Goal: Task Accomplishment & Management: Complete application form

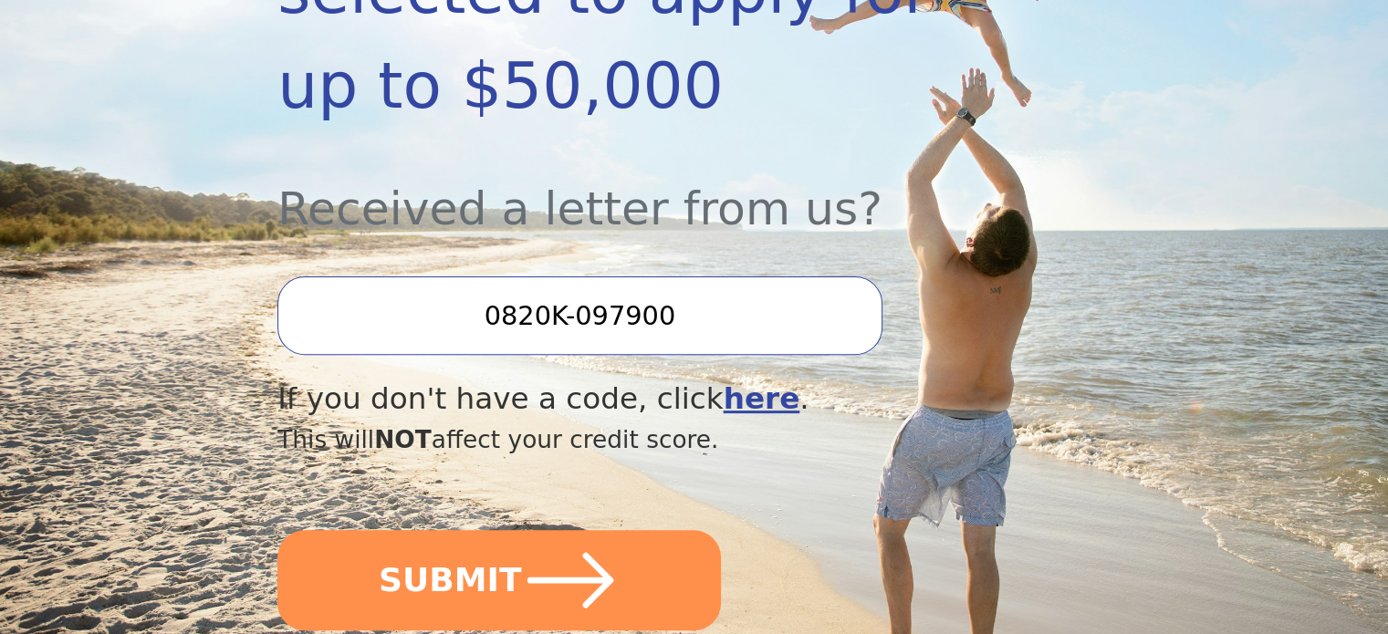
scroll to position [639, 0]
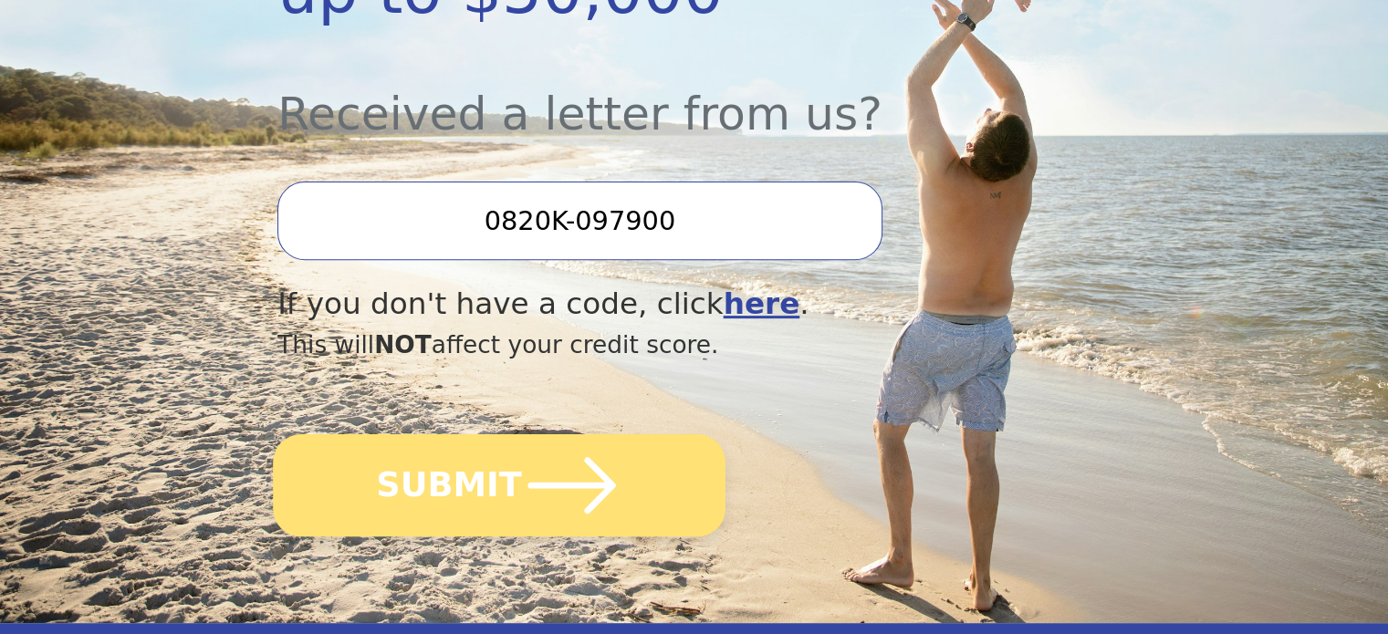
click at [496, 434] on button "SUBMIT" at bounding box center [499, 485] width 453 height 102
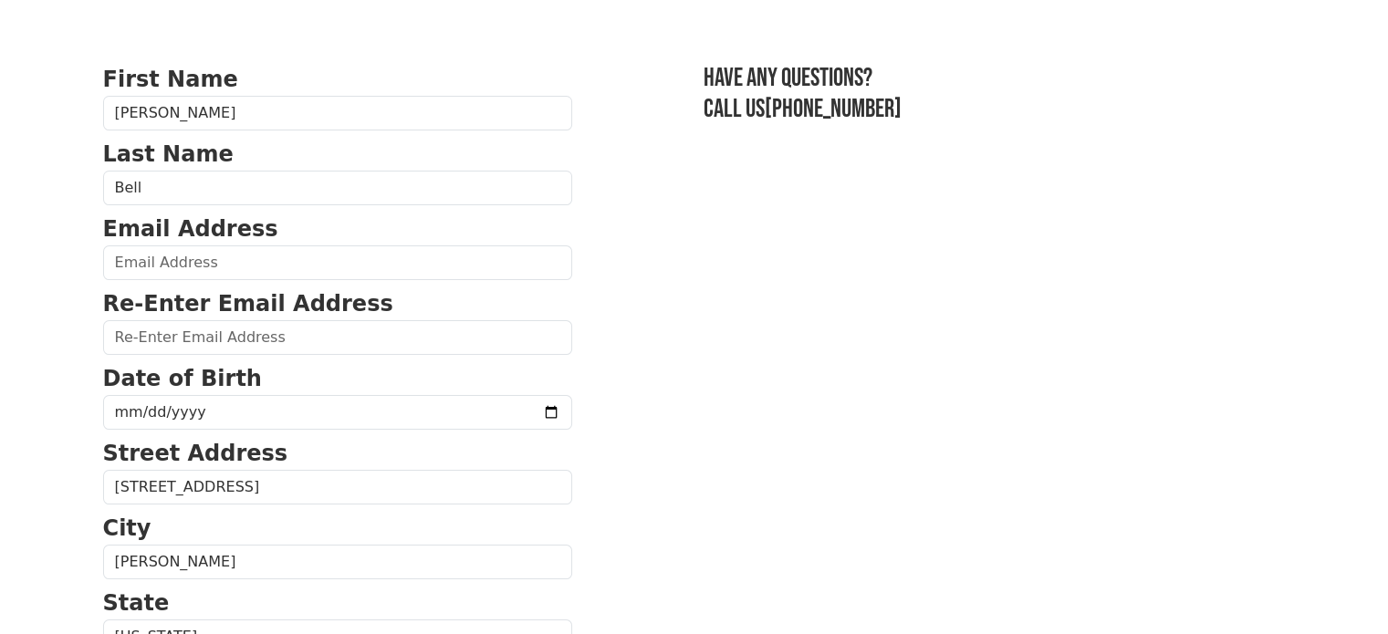
scroll to position [183, 0]
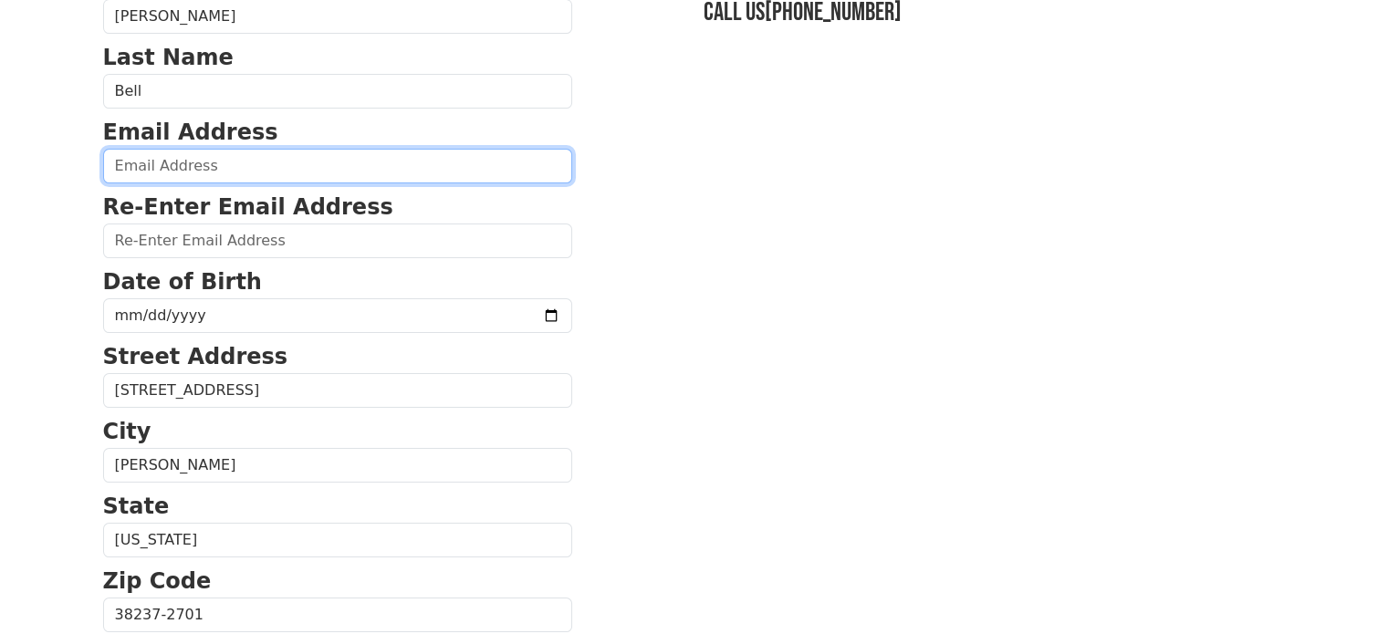
click at [191, 167] on input "email" at bounding box center [337, 166] width 469 height 35
type input "[EMAIL_ADDRESS][DOMAIN_NAME]"
type input "[PHONE_NUMBER]"
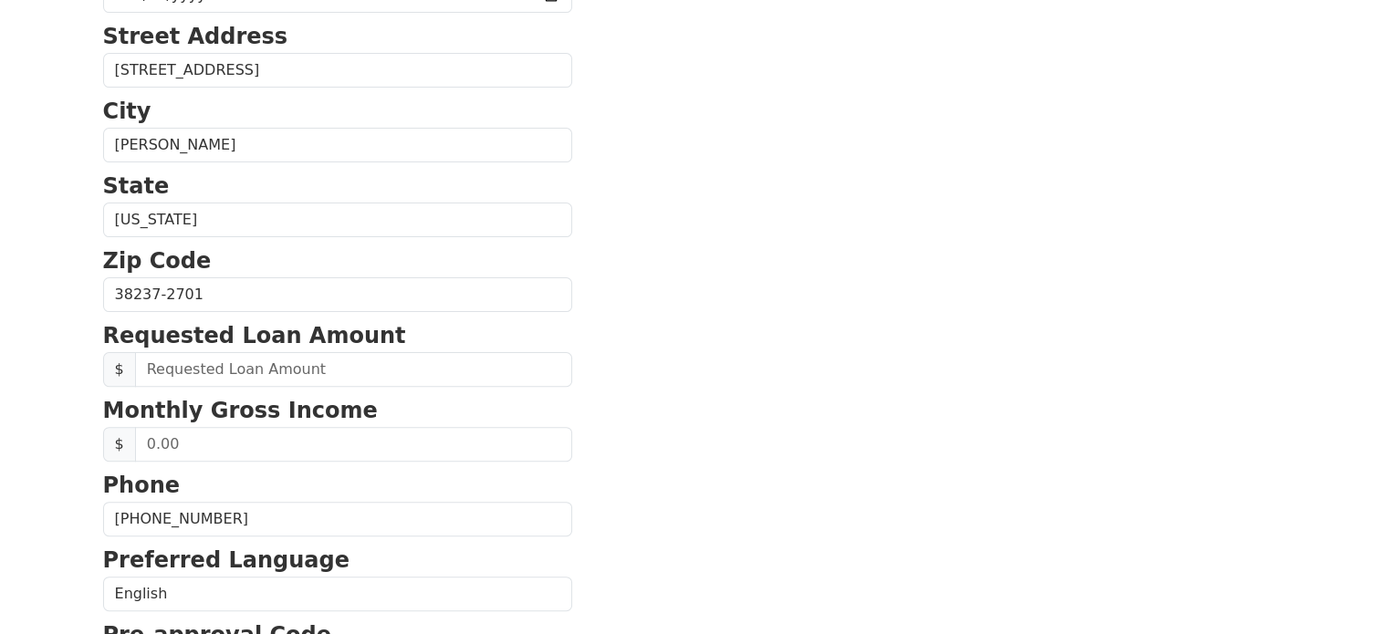
scroll to position [427, 0]
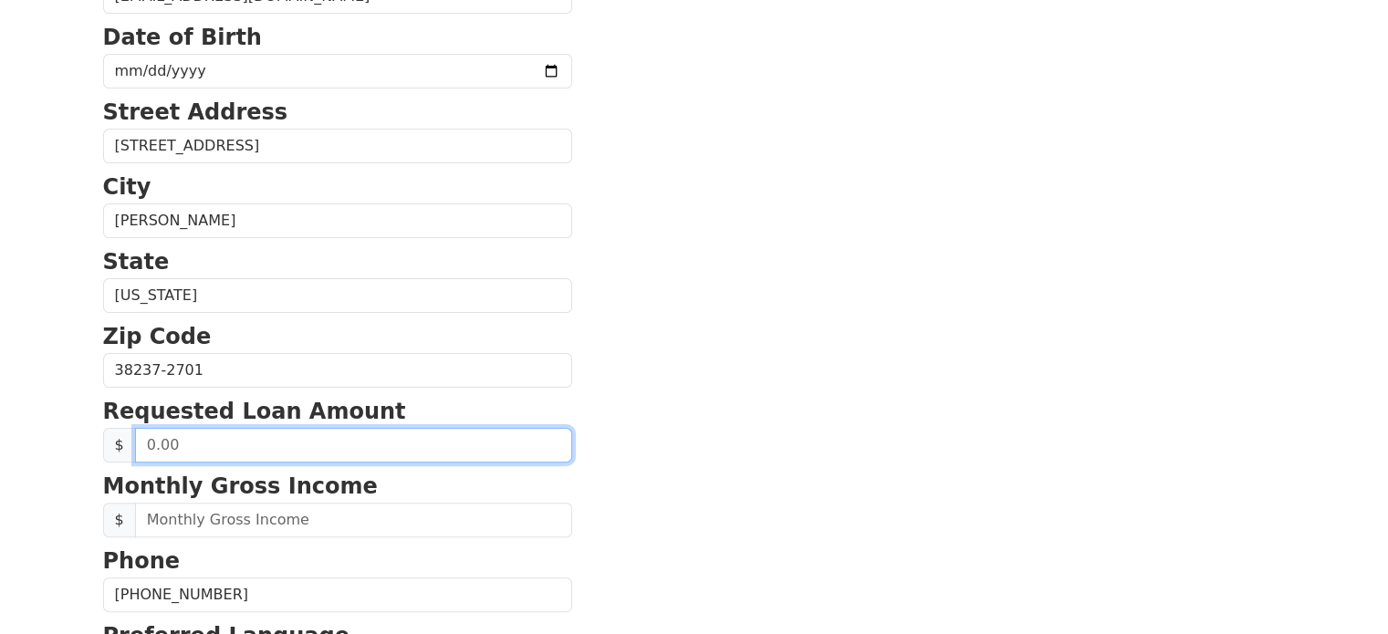
click at [215, 448] on input "text" at bounding box center [353, 445] width 437 height 35
type input "50,000.00"
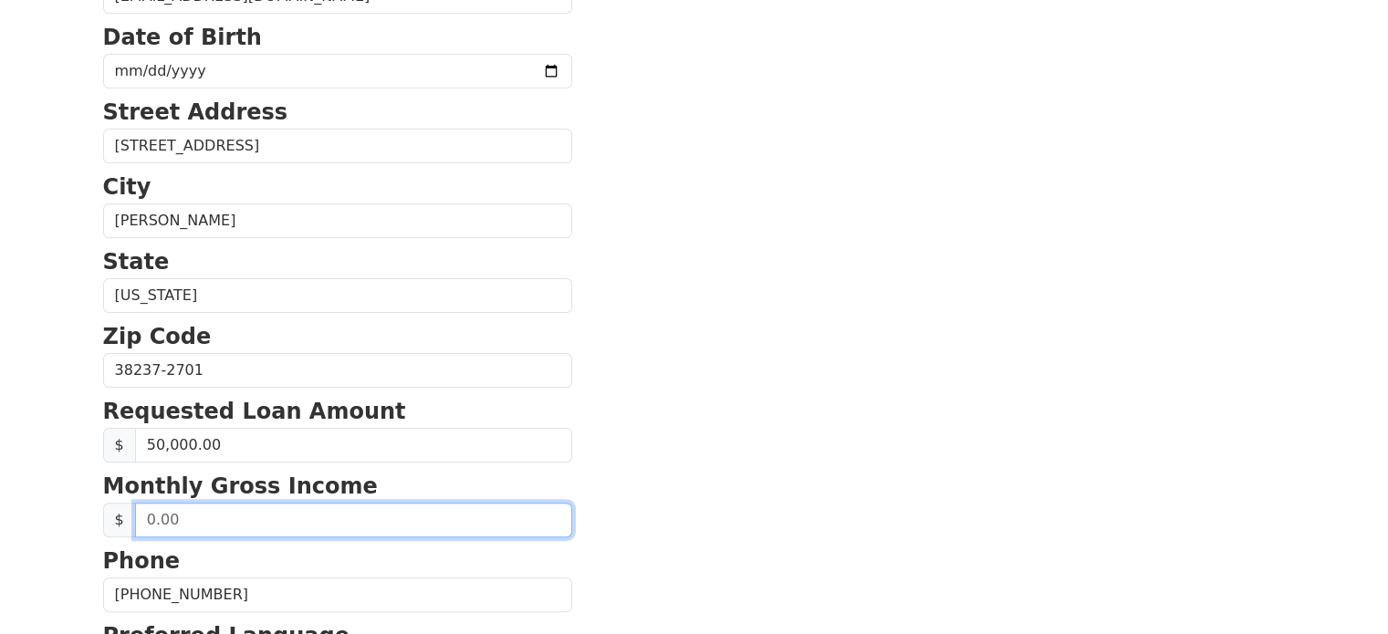
click at [211, 523] on input "text" at bounding box center [353, 520] width 437 height 35
type input "80,000.00"
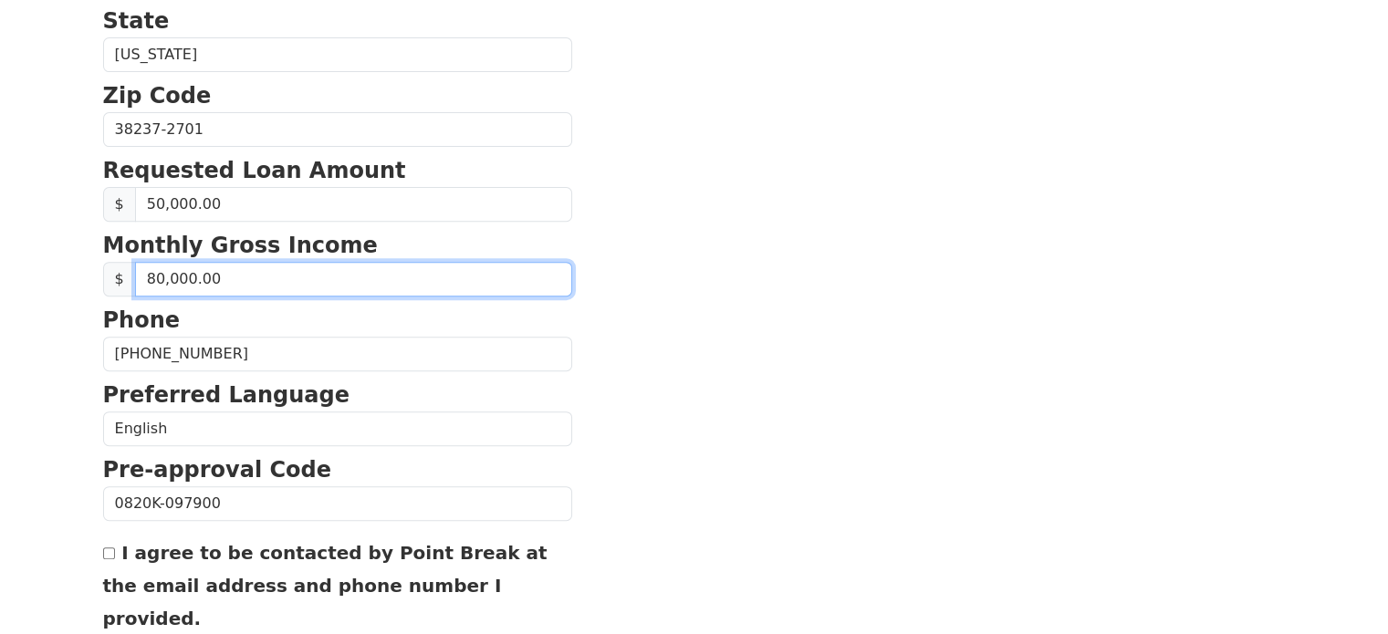
scroll to position [701, 0]
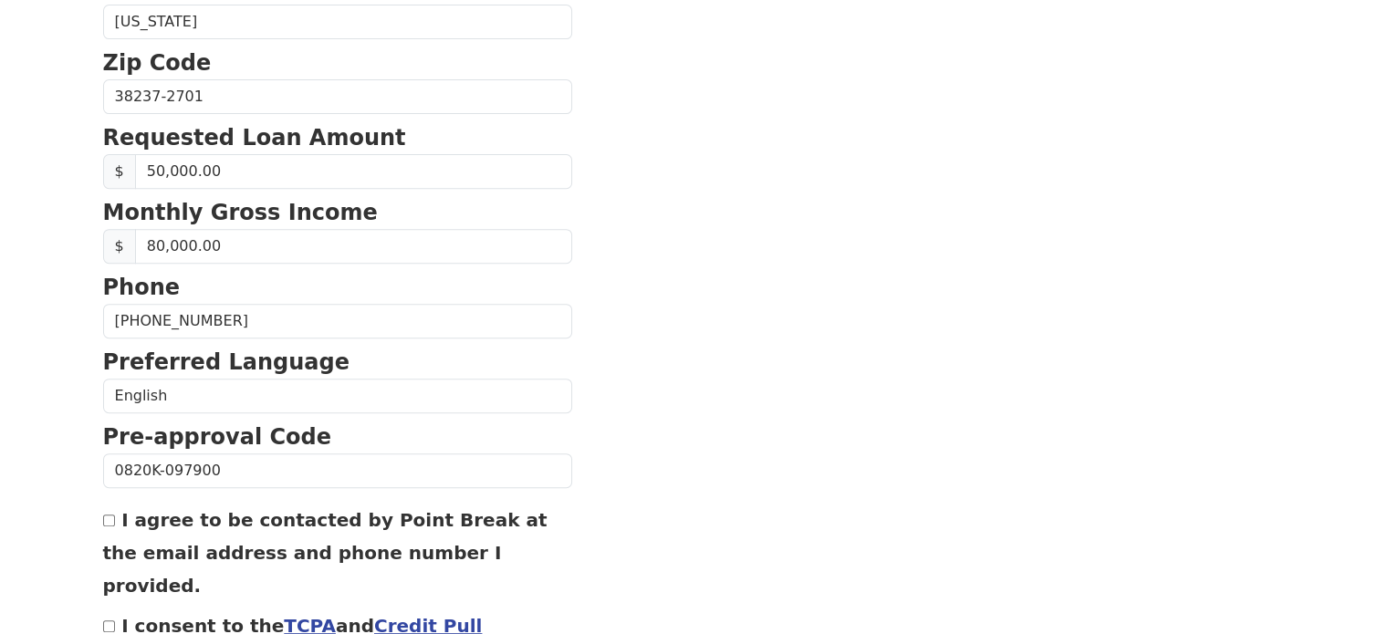
click at [108, 515] on input "I agree to be contacted by Point Break at the email address and phone number I …" at bounding box center [109, 521] width 12 height 12
click at [109, 515] on input "I agree to be contacted by Point Break at the email address and phone number I …" at bounding box center [109, 521] width 12 height 12
checkbox input "true"
click at [103, 621] on input "I consent to the TCPA and Credit Pull Consent" at bounding box center [109, 627] width 12 height 12
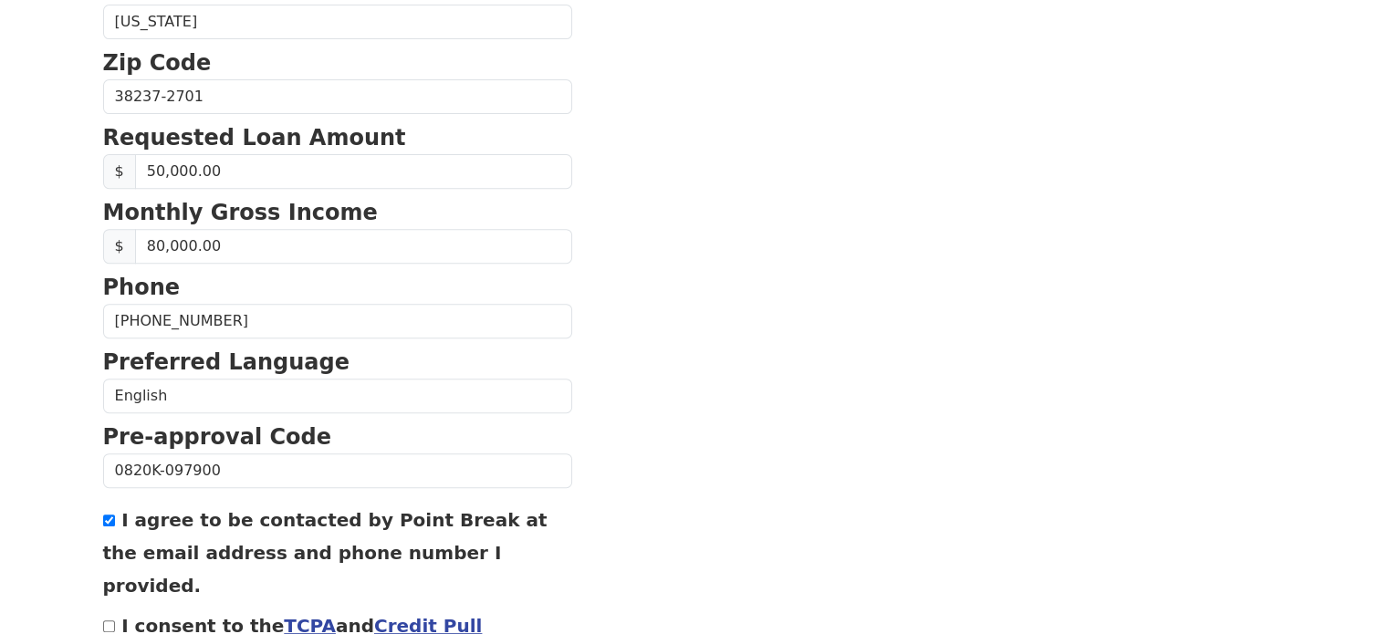
checkbox input "true"
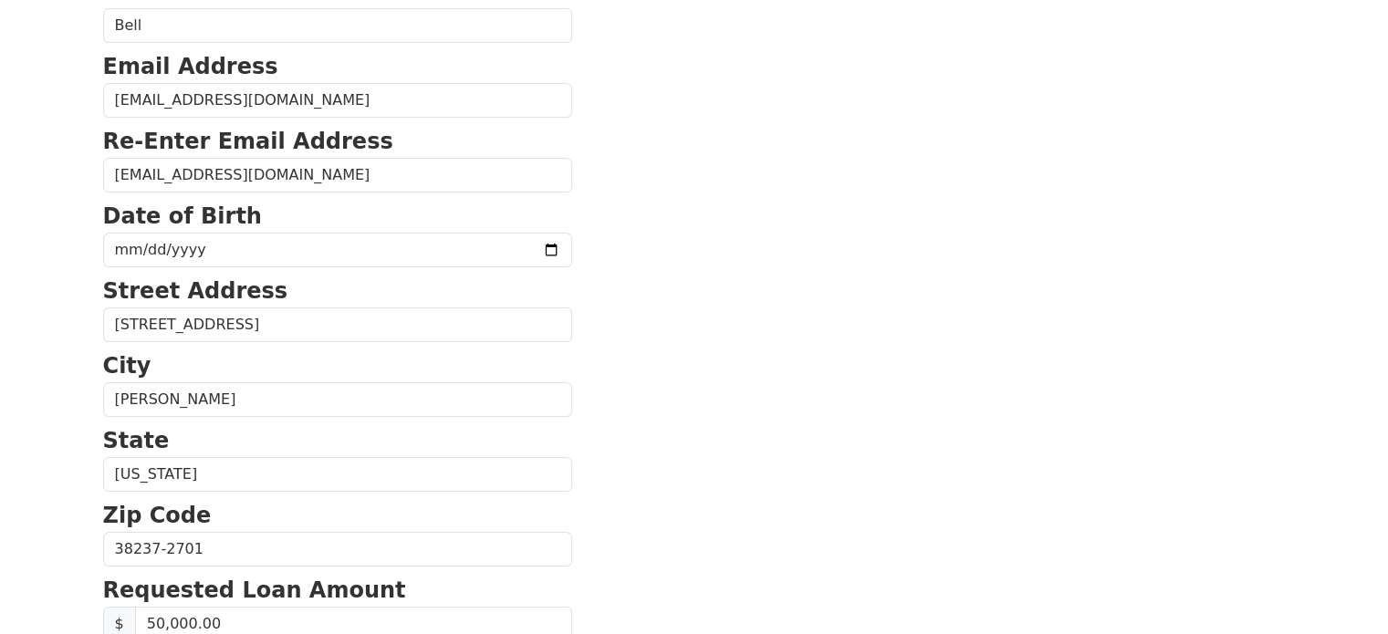
scroll to position [245, 0]
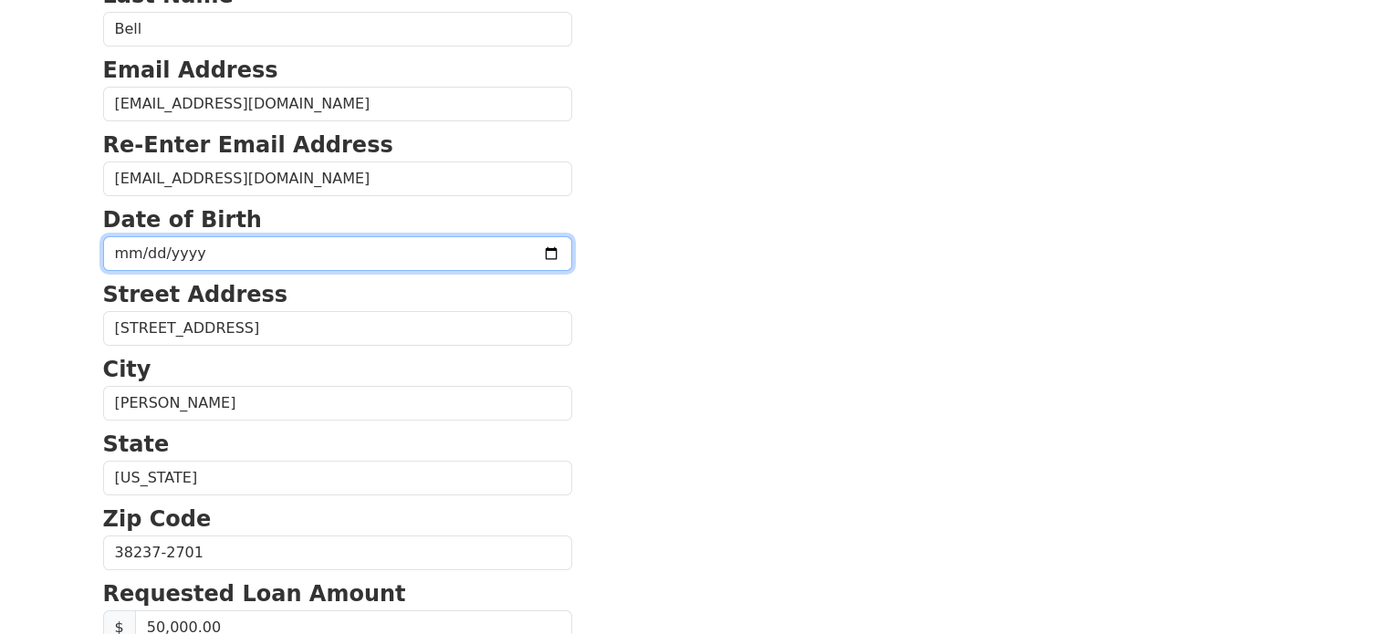
click at [113, 255] on input "date" at bounding box center [337, 253] width 469 height 35
type input "[DATE]"
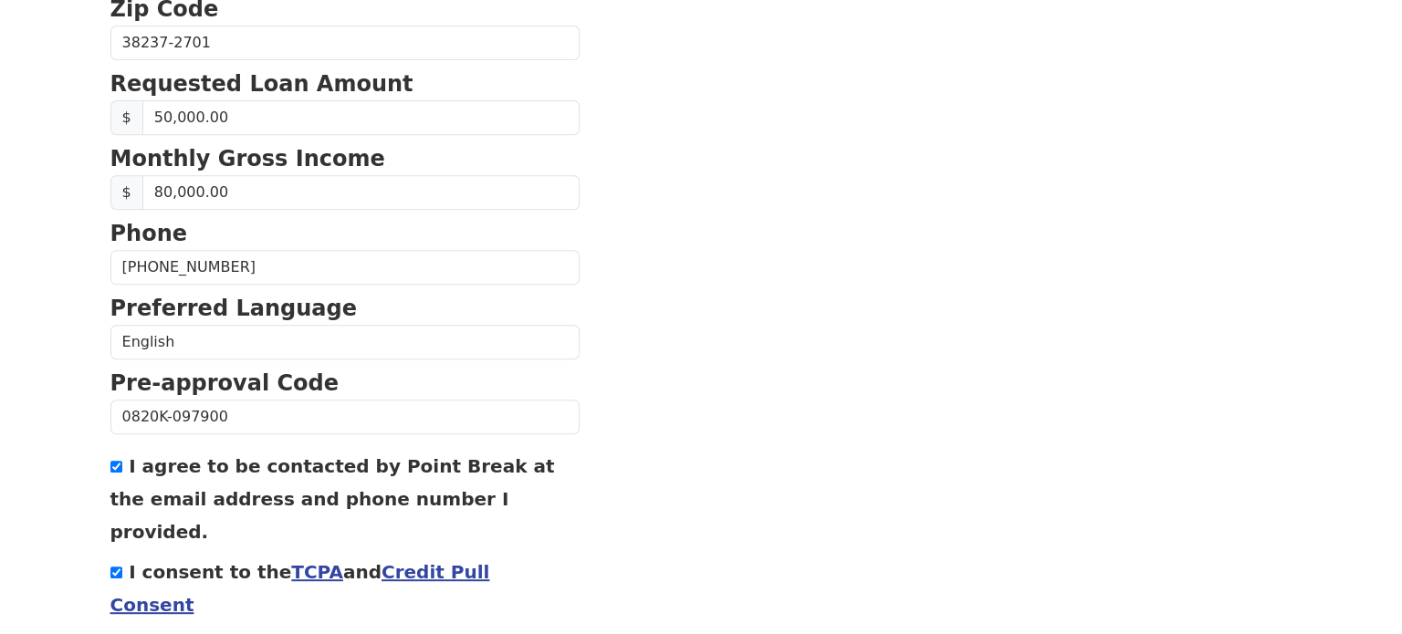
scroll to position [812, 0]
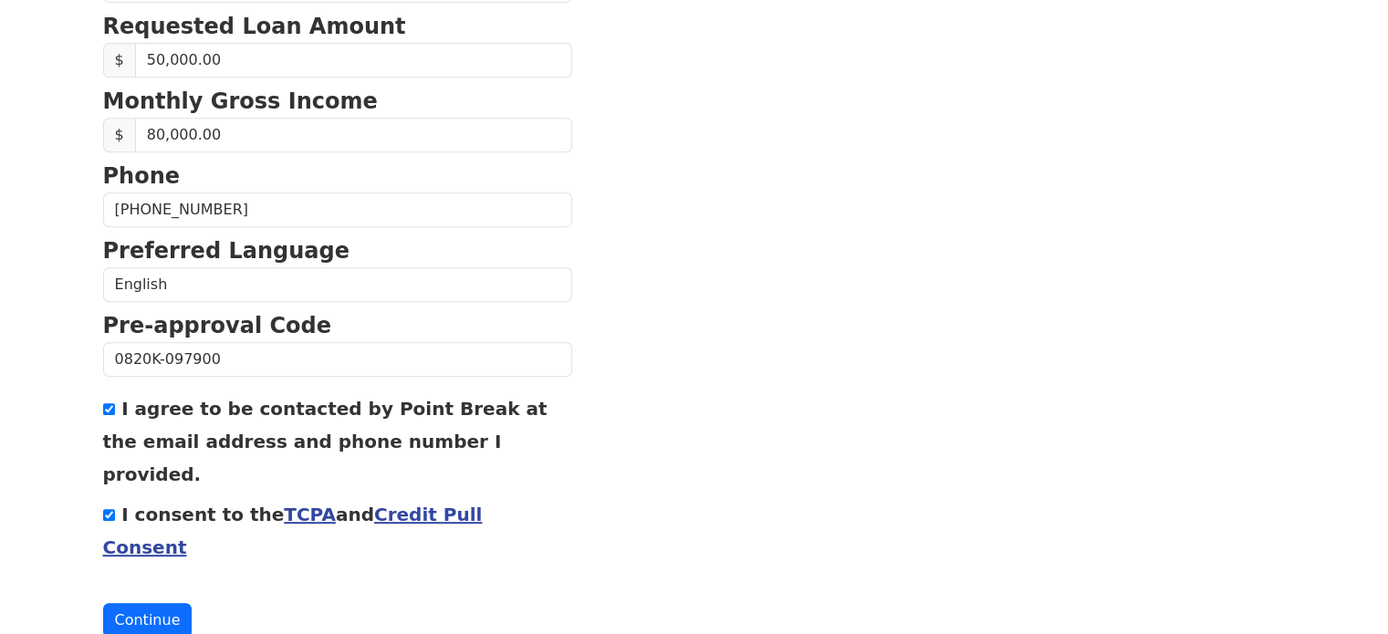
click at [383, 504] on link "Credit Pull Consent" at bounding box center [293, 531] width 380 height 55
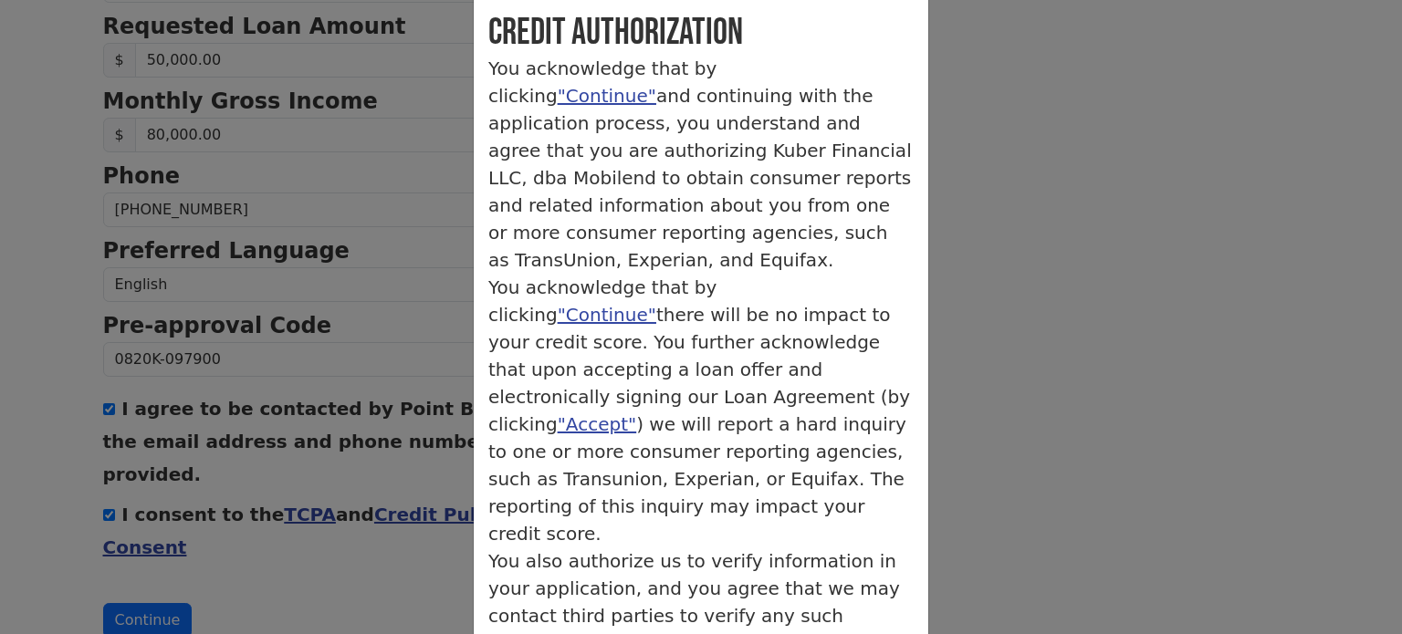
scroll to position [91, 0]
